Goal: Task Accomplishment & Management: Complete application form

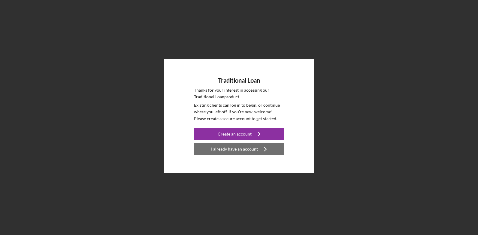
click at [243, 148] on div "I already have an account" at bounding box center [234, 149] width 47 height 12
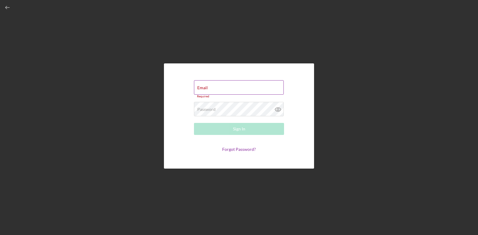
click at [220, 87] on div "Email Required" at bounding box center [239, 89] width 90 height 18
click at [219, 89] on input "Email" at bounding box center [239, 87] width 90 height 14
type input "[EMAIL_ADDRESS][DOMAIN_NAME]"
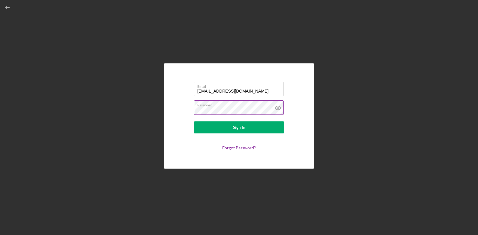
click at [280, 110] on icon at bounding box center [278, 107] width 15 height 15
click at [231, 128] on button "Sign In" at bounding box center [239, 127] width 90 height 12
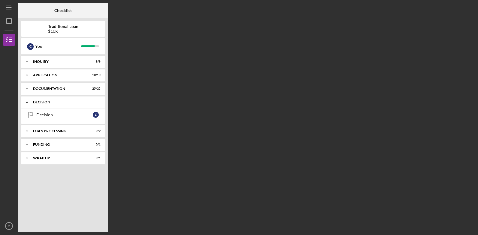
click at [96, 104] on div "Decision" at bounding box center [65, 102] width 65 height 4
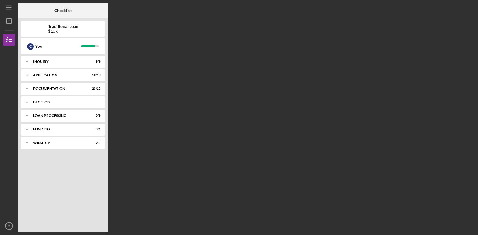
click at [96, 104] on div "Decision" at bounding box center [65, 102] width 65 height 4
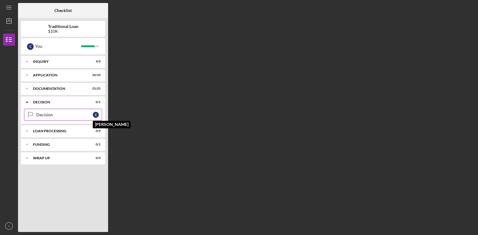
click at [93, 116] on div "C" at bounding box center [96, 115] width 6 height 6
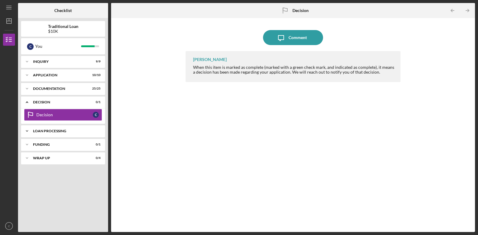
click at [30, 129] on icon "Icon/Expander" at bounding box center [27, 131] width 12 height 12
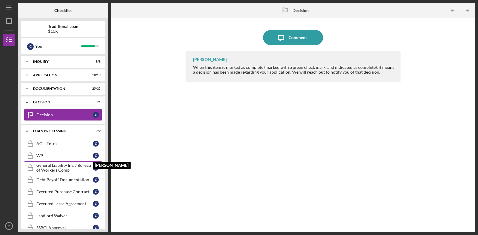
click at [93, 155] on div "C" at bounding box center [96, 156] width 6 height 6
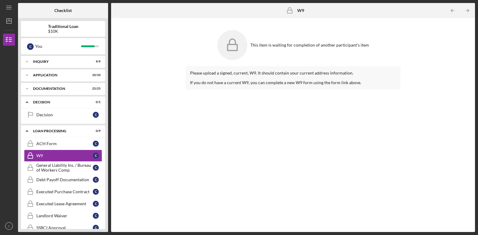
click at [266, 68] on div "Please upload a signed, current, W9. It should contain your current address inf…" at bounding box center [293, 77] width 215 height 23
click at [252, 46] on div "This item is waiting for completion of another participant's item" at bounding box center [310, 45] width 119 height 5
click at [236, 44] on icon at bounding box center [233, 45] width 30 height 30
